Goal: Transaction & Acquisition: Purchase product/service

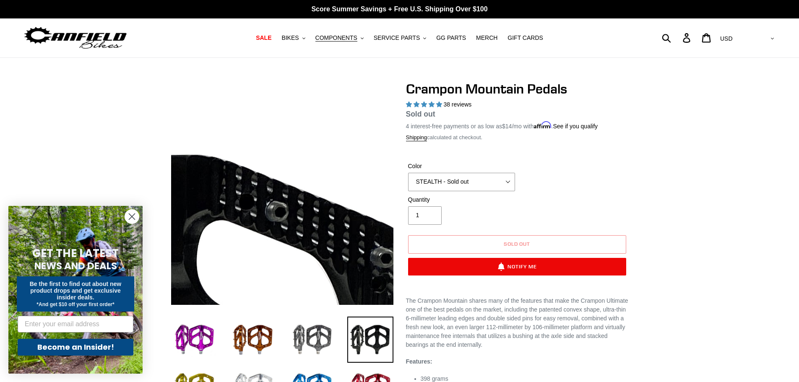
select select "highest-rating"
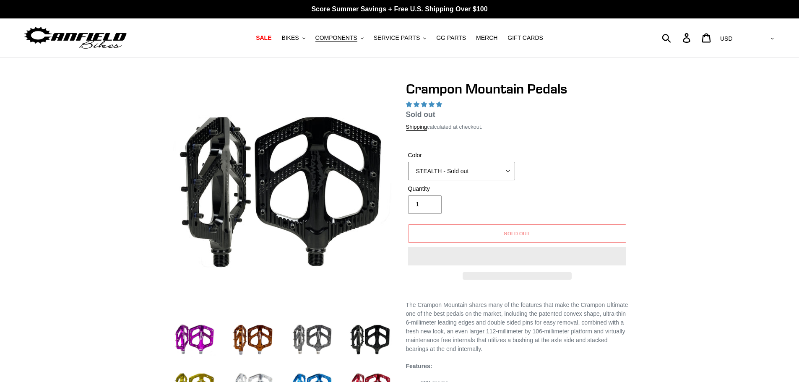
click at [470, 176] on select "GRAY BLACK STEALTH - Sold out POLISHED RED BLUE [GEOGRAPHIC_DATA] ORANGE PNW GR…" at bounding box center [461, 171] width 107 height 18
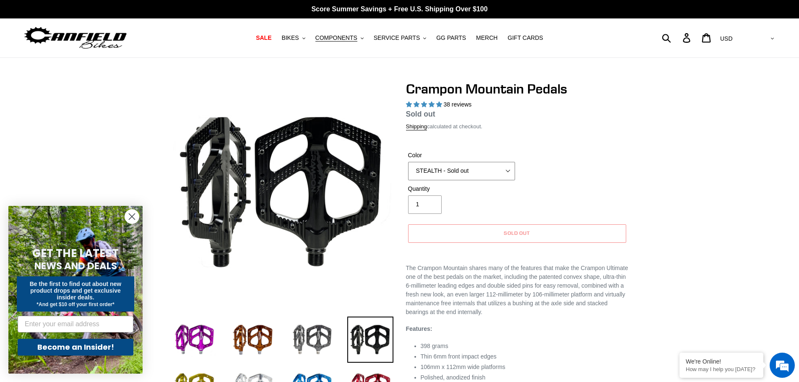
select select "highest-rating"
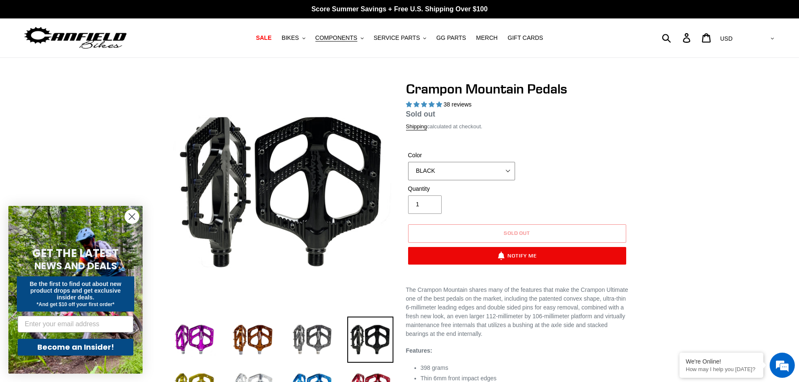
click at [408, 162] on select "GRAY BLACK STEALTH - Sold out POLISHED RED BLUE [GEOGRAPHIC_DATA] ORANGE PNW GR…" at bounding box center [461, 171] width 107 height 18
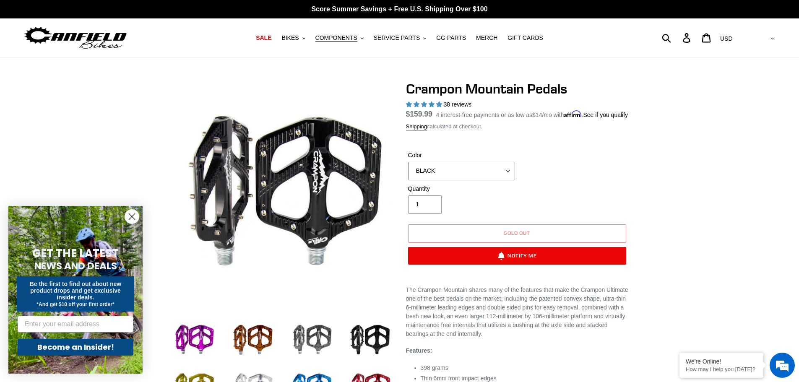
click at [461, 180] on select "GRAY BLACK STEALTH - Sold out POLISHED RED BLUE [GEOGRAPHIC_DATA] ORANGE PNW GR…" at bounding box center [461, 171] width 107 height 18
select select "STEALTH - Sold out"
click at [408, 172] on select "GRAY BLACK STEALTH - Sold out POLISHED RED BLUE BAJA GOLD ORANGE PNW GREEN GOLD…" at bounding box center [461, 171] width 107 height 18
